Goal: Task Accomplishment & Management: Use online tool/utility

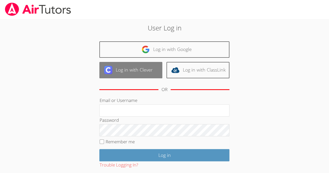
click at [145, 74] on link "Log in with Clever" at bounding box center [130, 70] width 63 height 16
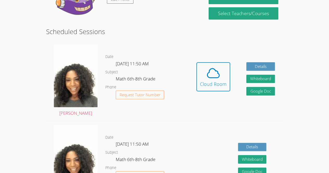
scroll to position [117, 0]
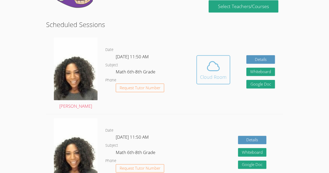
click at [218, 77] on div "Cloud Room" at bounding box center [213, 76] width 27 height 7
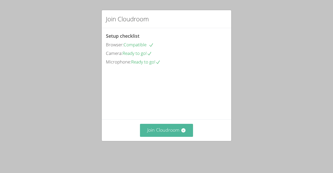
click at [153, 137] on button "Join Cloudroom" at bounding box center [166, 130] width 53 height 13
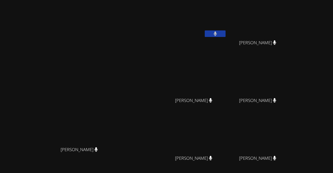
click at [198, 22] on video at bounding box center [196, 19] width 62 height 35
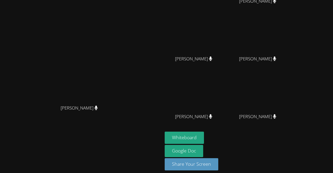
scroll to position [46, 0]
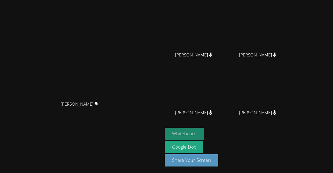
click at [204, 137] on button "Whiteboard" at bounding box center [184, 134] width 39 height 12
click at [156, 34] on div "[PERSON_NAME]" at bounding box center [81, 53] width 158 height 89
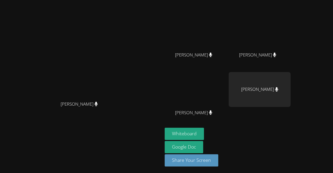
scroll to position [39, 0]
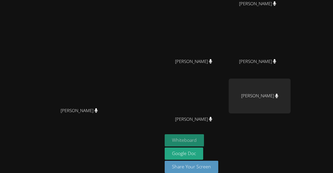
click at [204, 139] on button "Whiteboard" at bounding box center [184, 140] width 39 height 12
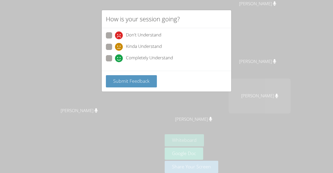
scroll to position [46, 0]
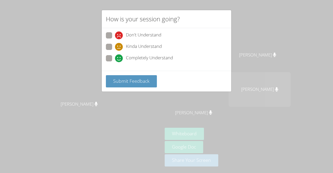
click at [115, 51] on span at bounding box center [115, 51] width 0 height 0
click at [115, 47] on input "Kinda Understand" at bounding box center [117, 46] width 4 height 4
radio input "true"
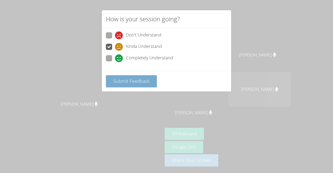
click at [125, 79] on span "Submit Feedback" at bounding box center [131, 81] width 36 height 6
